Goal: Answer question/provide support

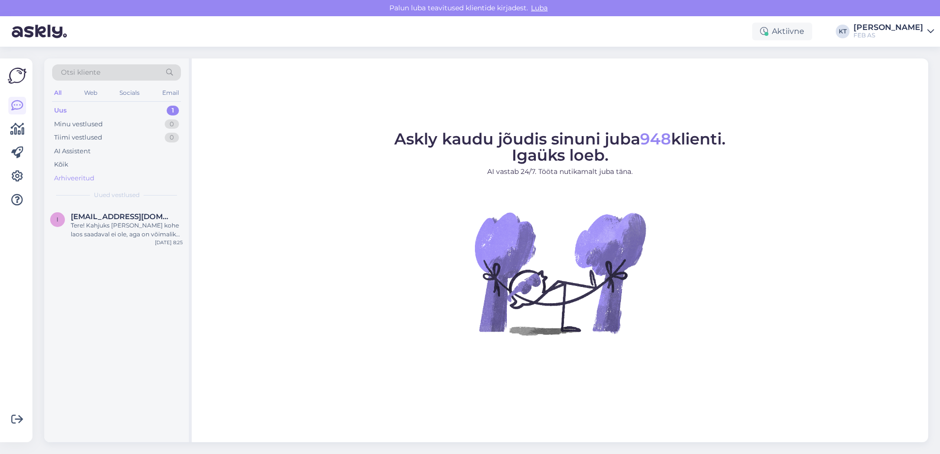
click at [89, 179] on div "Arhiveeritud" at bounding box center [74, 179] width 40 height 10
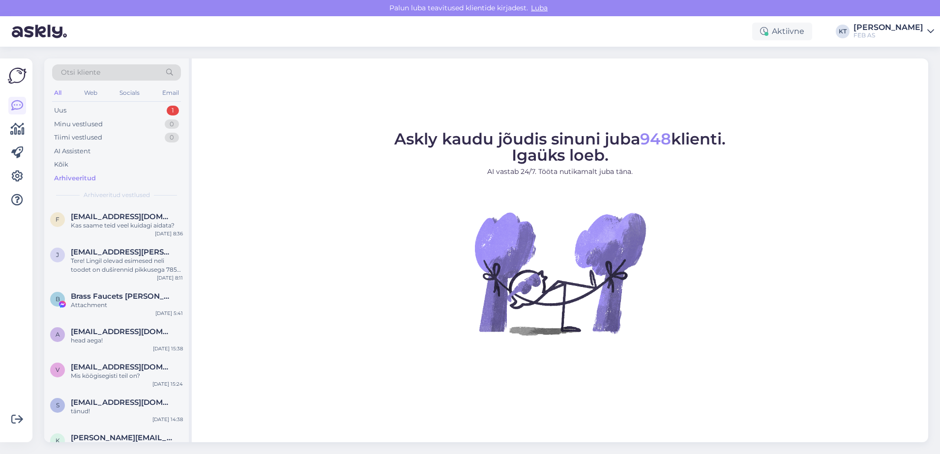
click at [82, 69] on span "Otsi kliente" at bounding box center [80, 72] width 39 height 10
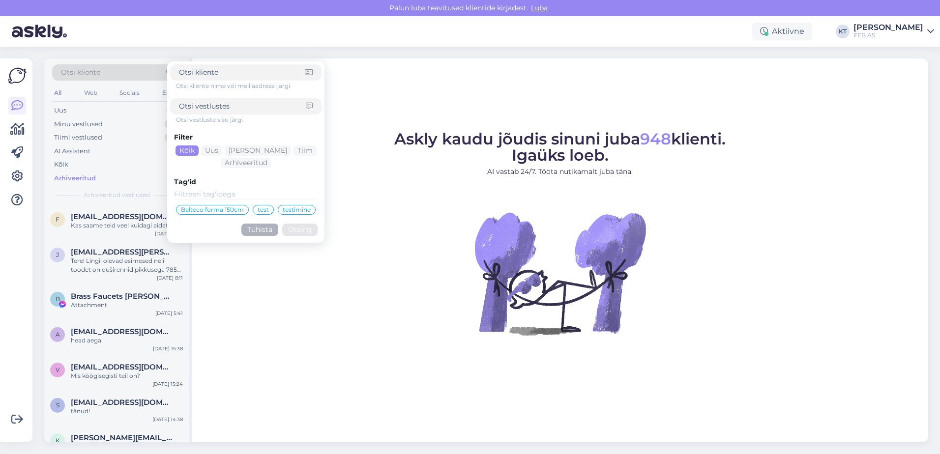
click at [83, 74] on span "Otsi kliente" at bounding box center [80, 72] width 39 height 10
click at [199, 76] on input at bounding box center [242, 72] width 126 height 10
type input "innar"
click button "Otsing" at bounding box center [299, 230] width 35 height 12
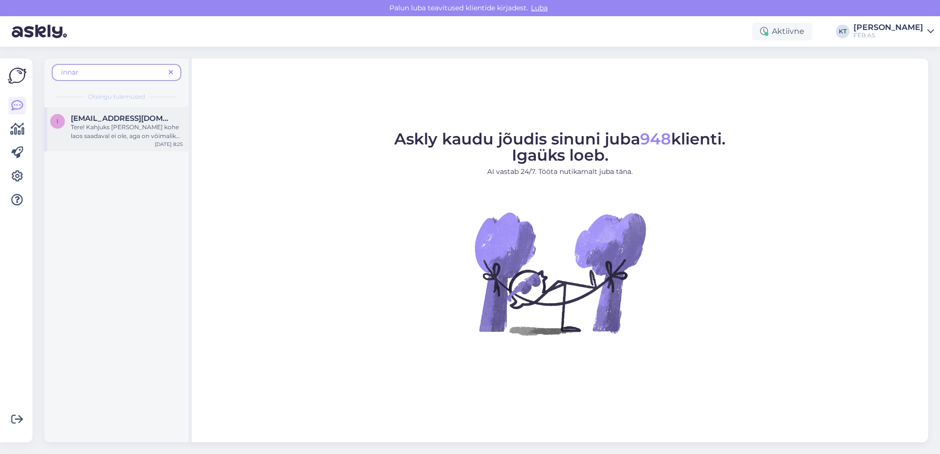
click at [122, 131] on div "Tere! Kahjuks [PERSON_NAME] kohe laos saadaval ei ole, aga on võimalik tellida.…" at bounding box center [127, 132] width 112 height 18
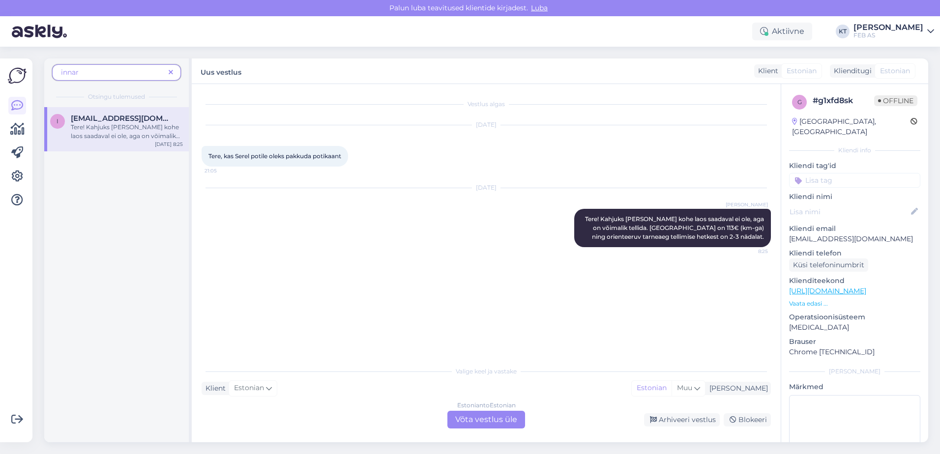
click at [113, 129] on div "Tere! Kahjuks [PERSON_NAME] kohe laos saadaval ei ole, aga on võimalik tellida.…" at bounding box center [127, 132] width 112 height 18
click at [172, 72] on icon at bounding box center [171, 72] width 4 height 7
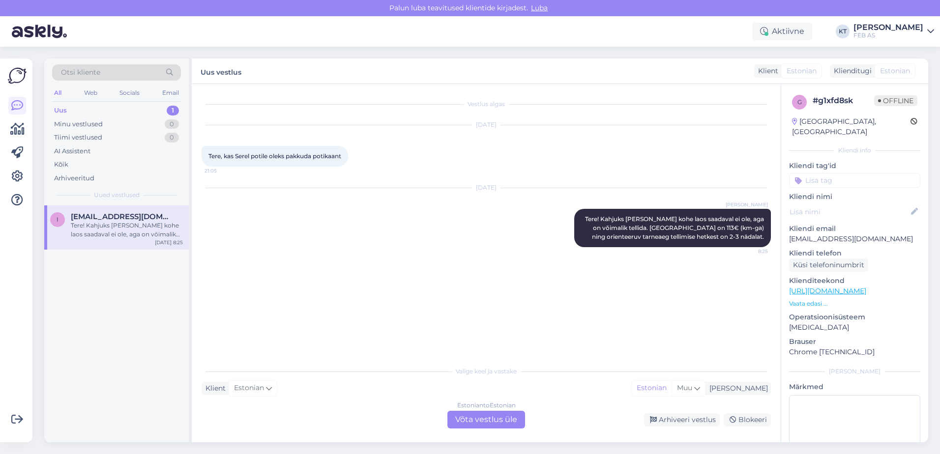
click at [105, 228] on div "Tere! Kahjuks [PERSON_NAME] kohe laos saadaval ei ole, aga on võimalik tellida.…" at bounding box center [127, 230] width 112 height 18
click at [90, 123] on div "Minu vestlused" at bounding box center [78, 125] width 49 height 10
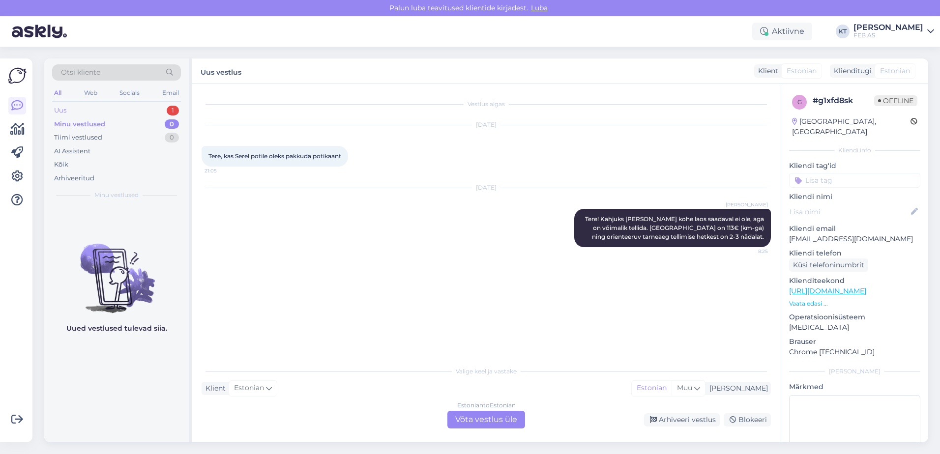
click at [86, 114] on div "Uus 1" at bounding box center [116, 111] width 129 height 14
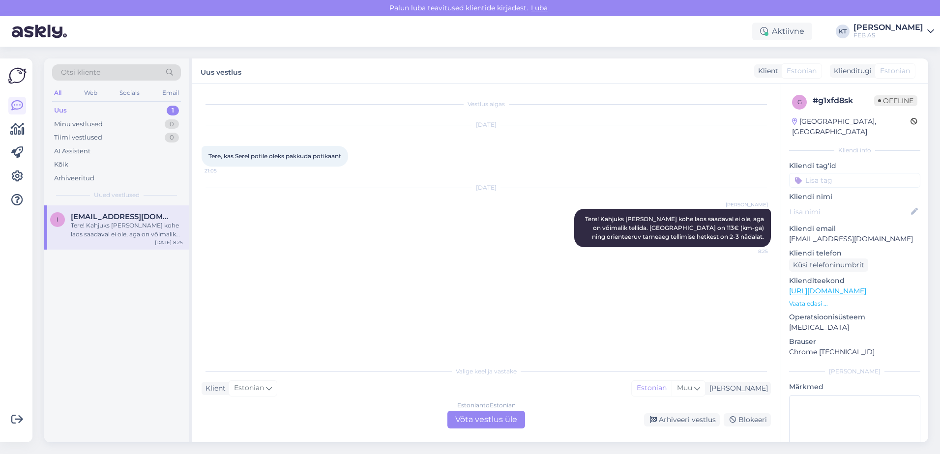
click at [93, 227] on div "Tere! Kahjuks [PERSON_NAME] kohe laos saadaval ei ole, aga on võimalik tellida.…" at bounding box center [127, 230] width 112 height 18
click at [97, 123] on div "Minu vestlused" at bounding box center [78, 125] width 49 height 10
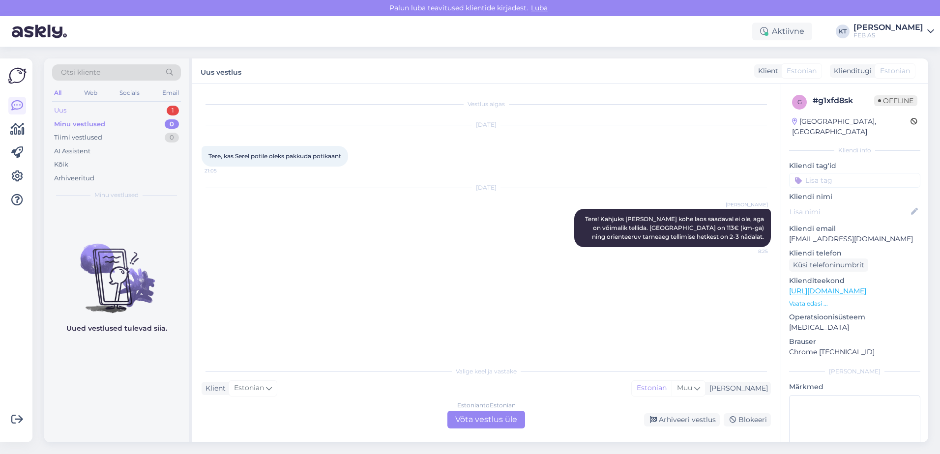
click at [73, 107] on div "Uus 1" at bounding box center [116, 111] width 129 height 14
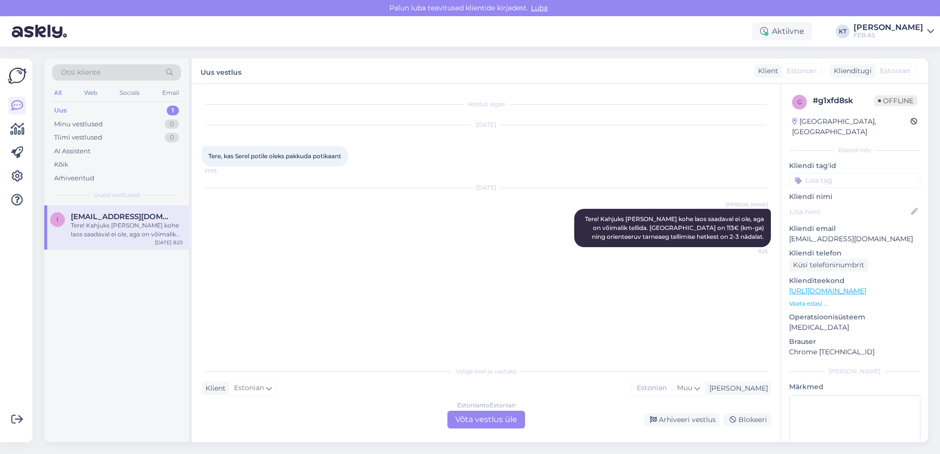
click at [99, 234] on div "Tere! Kahjuks [PERSON_NAME] kohe laos saadaval ei ole, aga on võimalik tellida.…" at bounding box center [127, 230] width 112 height 18
click at [99, 230] on div "Tere! Kahjuks [PERSON_NAME] kohe laos saadaval ei ole, aga on võimalik tellida.…" at bounding box center [127, 230] width 112 height 18
click at [482, 413] on div "Estonian to Estonian Võta vestlus üle" at bounding box center [487, 420] width 78 height 18
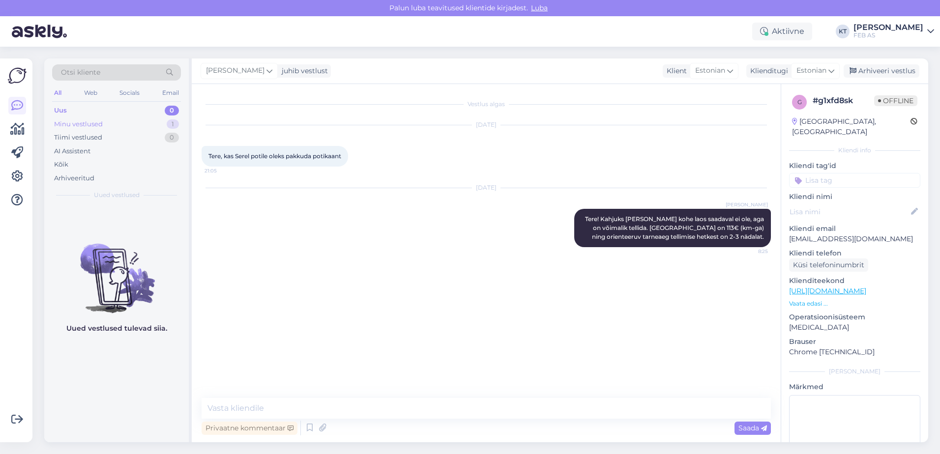
click at [131, 126] on div "Minu vestlused 1" at bounding box center [116, 125] width 129 height 14
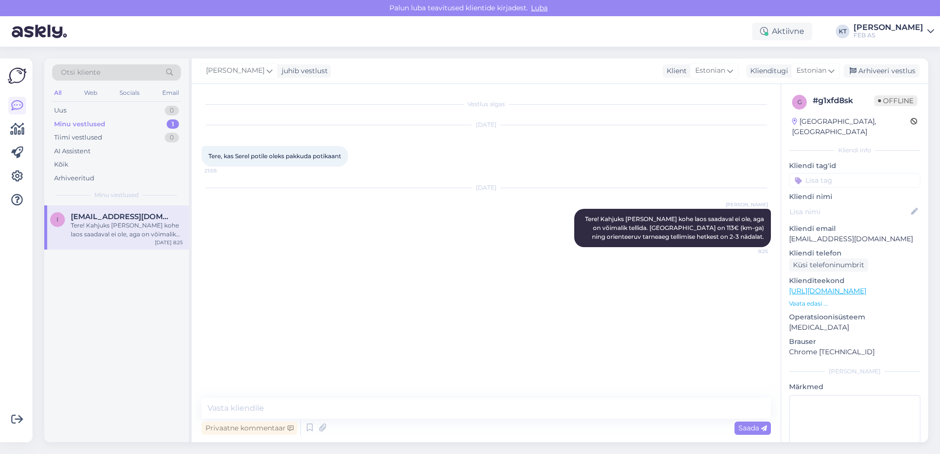
click at [112, 221] on span "[EMAIL_ADDRESS][DOMAIN_NAME]" at bounding box center [122, 216] width 102 height 9
click at [494, 301] on div "Vestlus algas [DATE] Tere, kas Serel potile oleks pakkuda potikaant 21:05 [DATE…" at bounding box center [491, 242] width 578 height 296
click at [808, 300] on p "Vaata edasi ..." at bounding box center [854, 304] width 131 height 9
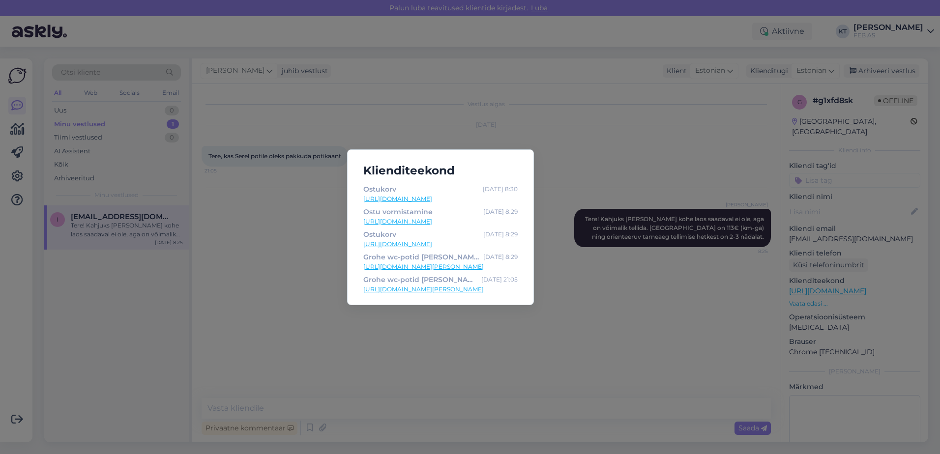
click at [699, 300] on div "Klienditeekond Ostukorv [DATE] 8:30 [URL][DOMAIN_NAME] Ostu vormistamine [DATE]…" at bounding box center [470, 227] width 940 height 454
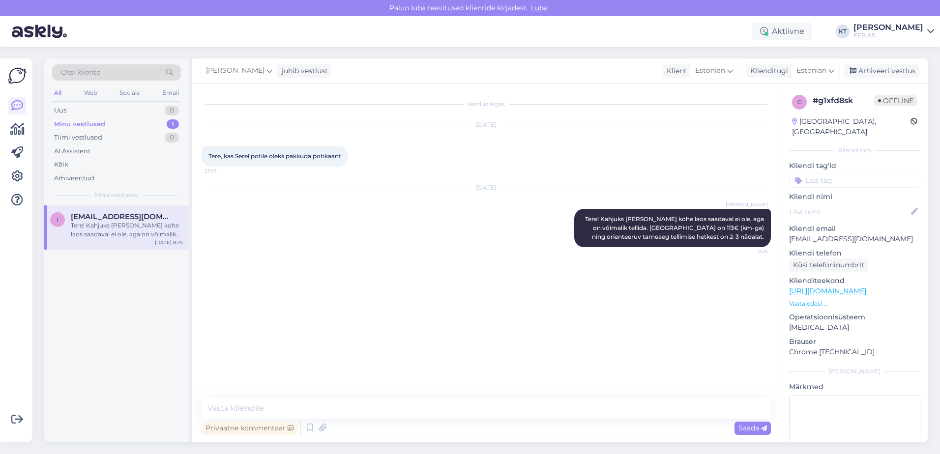
click at [649, 299] on div "Vestlus algas [DATE] Tere, kas Serel potile oleks pakkuda potikaant 21:05 [DATE…" at bounding box center [491, 242] width 578 height 296
click at [627, 336] on div "Vestlus algas [DATE] Tere, kas Serel potile oleks pakkuda potikaant 21:05 [DATE…" at bounding box center [491, 242] width 578 height 296
click at [608, 331] on div "Vestlus algas [DATE] Tere, kas Serel potile oleks pakkuda potikaant 21:05 [DATE…" at bounding box center [491, 242] width 578 height 296
click at [608, 330] on div "Vestlus algas [DATE] Tere, kas Serel potile oleks pakkuda potikaant 21:05 [DATE…" at bounding box center [491, 242] width 578 height 296
click at [71, 121] on div "Minu vestlused" at bounding box center [79, 125] width 51 height 10
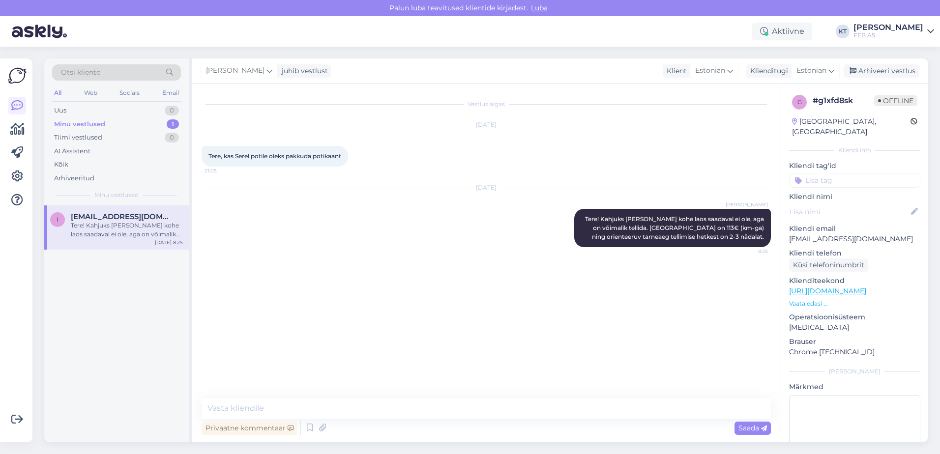
click at [95, 204] on div "Otsi kliente All Web Socials Email Uus 0 Minu vestlused 1 Tiimi vestlused 0 AI …" at bounding box center [116, 132] width 145 height 147
click at [95, 221] on div "Tere! Kahjuks [PERSON_NAME] kohe laos saadaval ei ole, aga on võimalik tellida.…" at bounding box center [127, 230] width 112 height 18
click at [800, 290] on div "Klienditeekond [URL][DOMAIN_NAME] Vaata edasi ..." at bounding box center [854, 292] width 131 height 32
click at [800, 300] on p "Vaata edasi ..." at bounding box center [854, 304] width 131 height 9
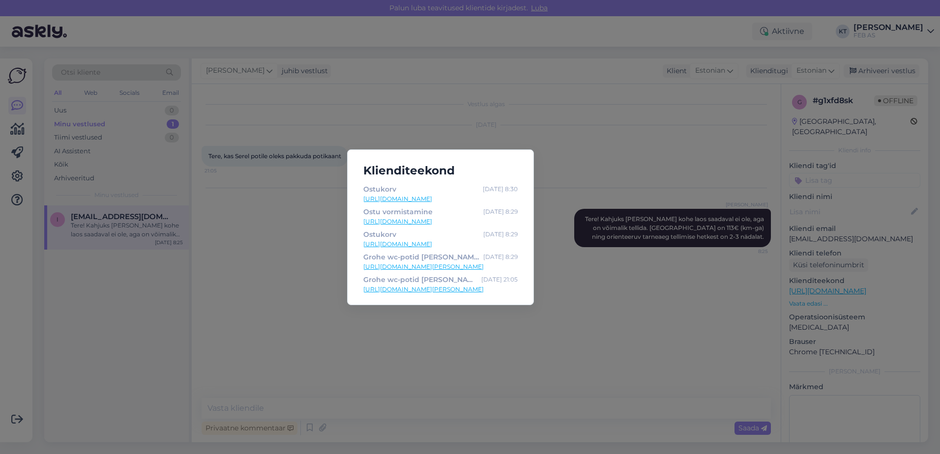
click at [573, 283] on div "Klienditeekond Ostukorv [DATE] 8:30 [URL][DOMAIN_NAME] Ostu vormistamine [DATE]…" at bounding box center [470, 227] width 940 height 454
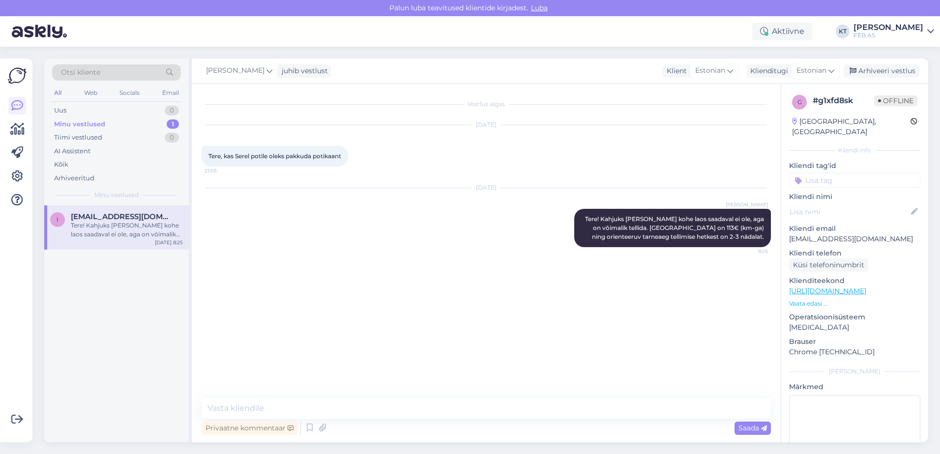
click at [665, 257] on div "[DATE] [PERSON_NAME] Tere! Kahjuks [PERSON_NAME] kohe laos saadaval ei ole, aga…" at bounding box center [487, 218] width 570 height 81
click at [113, 107] on div "Uus 0" at bounding box center [116, 111] width 129 height 14
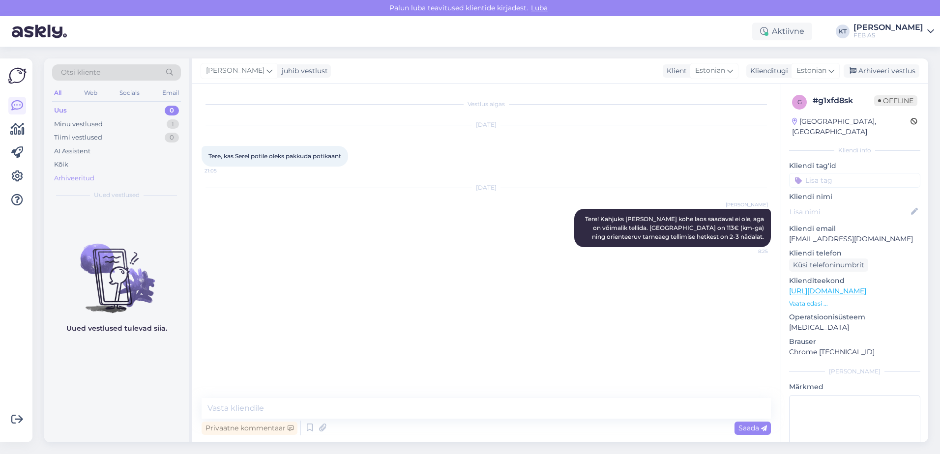
click at [59, 180] on div "Arhiveeritud" at bounding box center [74, 179] width 40 height 10
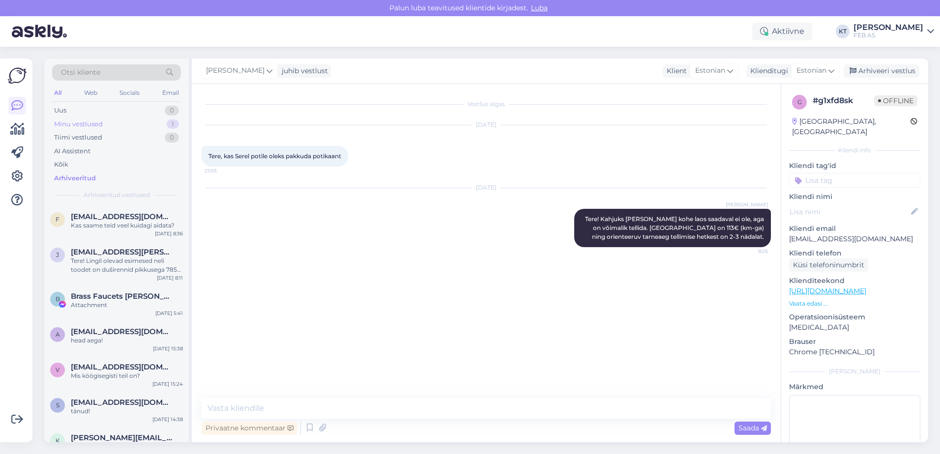
click at [68, 127] on div "Minu vestlused" at bounding box center [78, 125] width 49 height 10
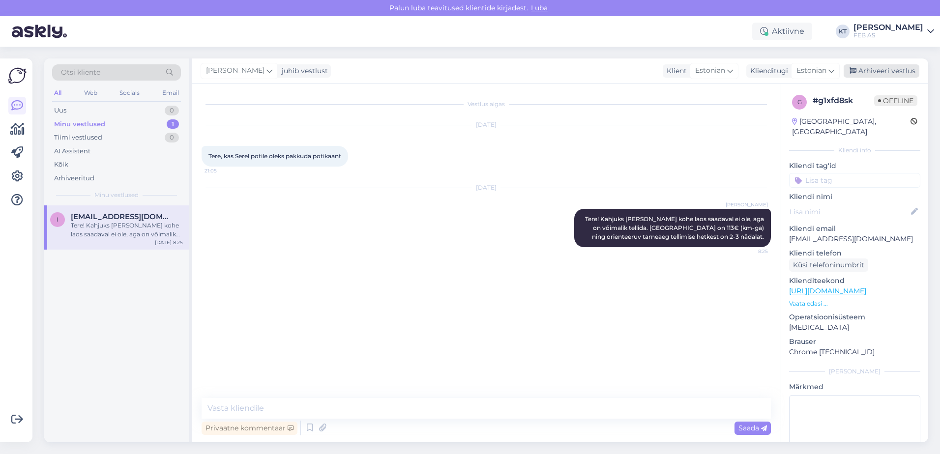
click at [878, 65] on div "Arhiveeri vestlus" at bounding box center [882, 70] width 76 height 13
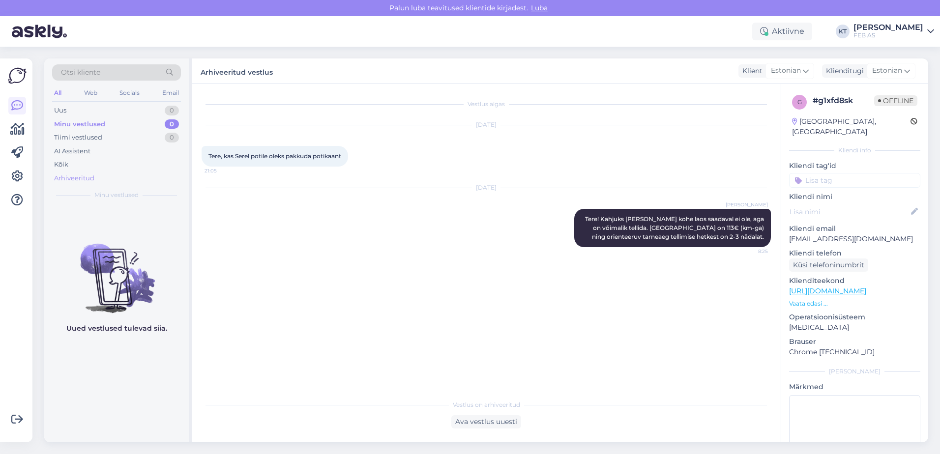
click at [78, 181] on div "Arhiveeritud" at bounding box center [74, 179] width 40 height 10
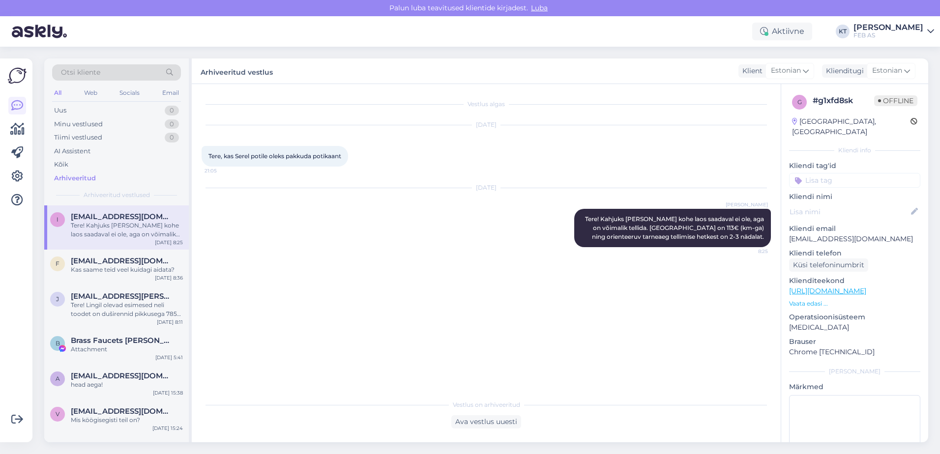
click at [121, 217] on span "[EMAIL_ADDRESS][DOMAIN_NAME]" at bounding box center [122, 216] width 102 height 9
